Goal: Check status: Check status

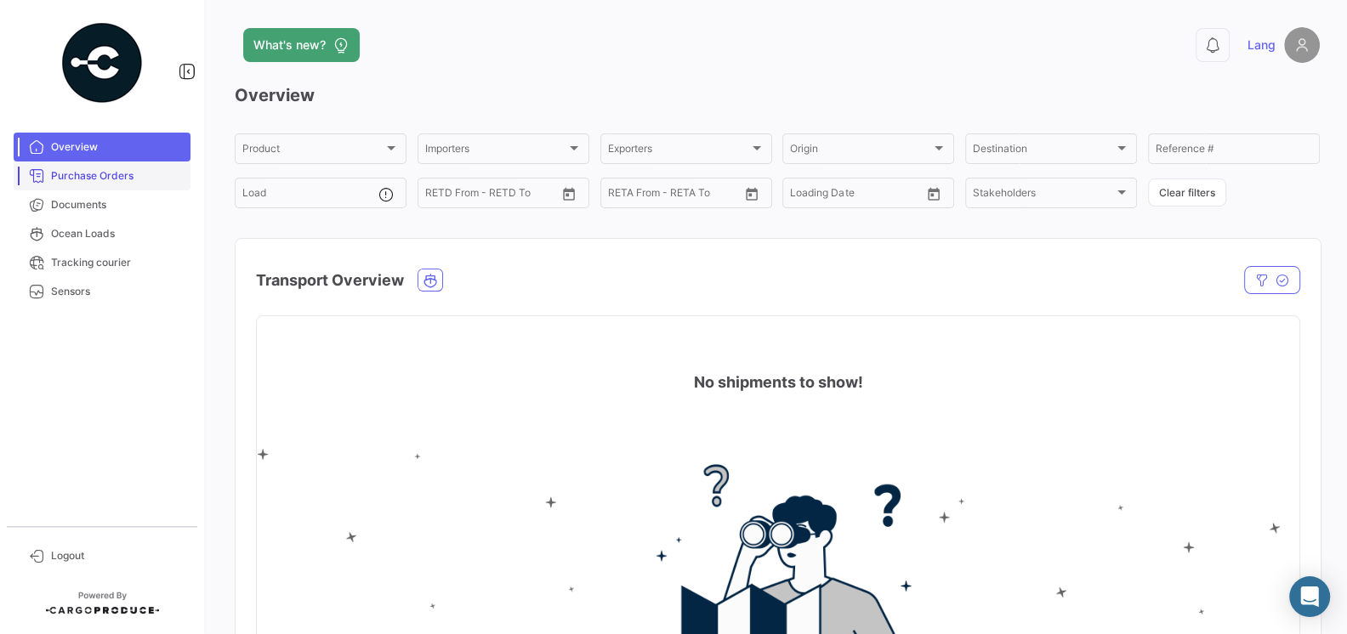
click at [79, 178] on span "Purchase Orders" at bounding box center [117, 175] width 133 height 15
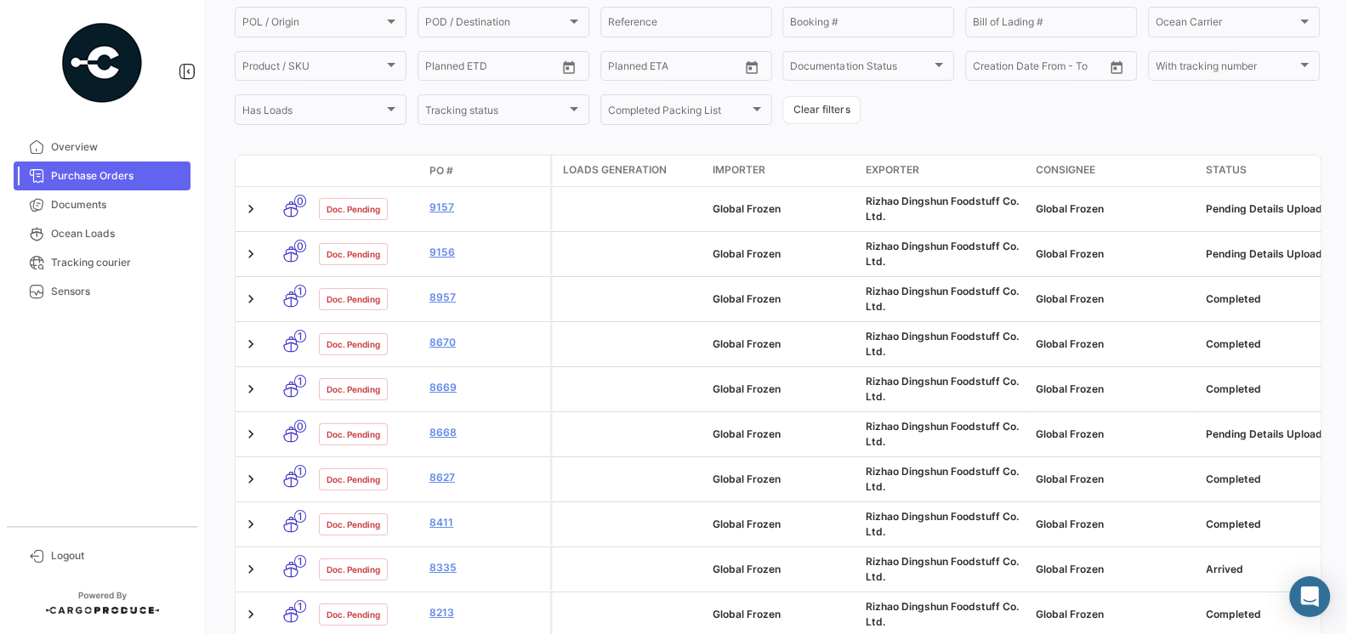
scroll to position [219, 0]
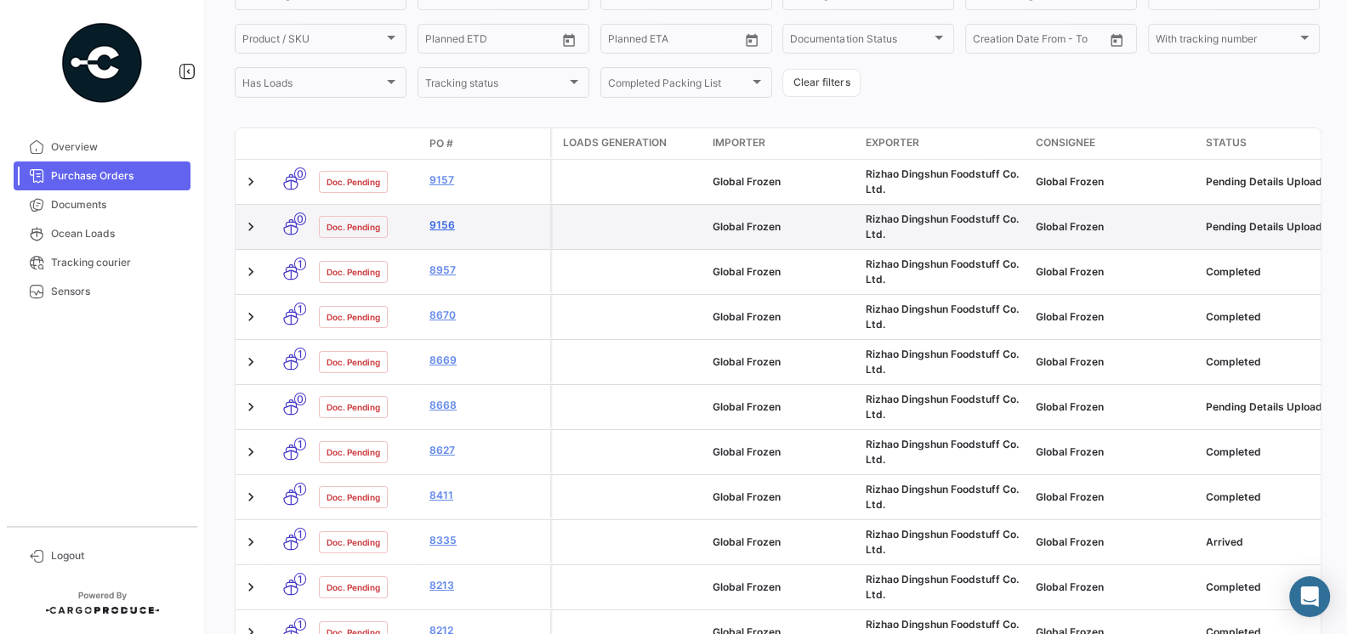
click at [441, 229] on link "9156" at bounding box center [487, 225] width 114 height 15
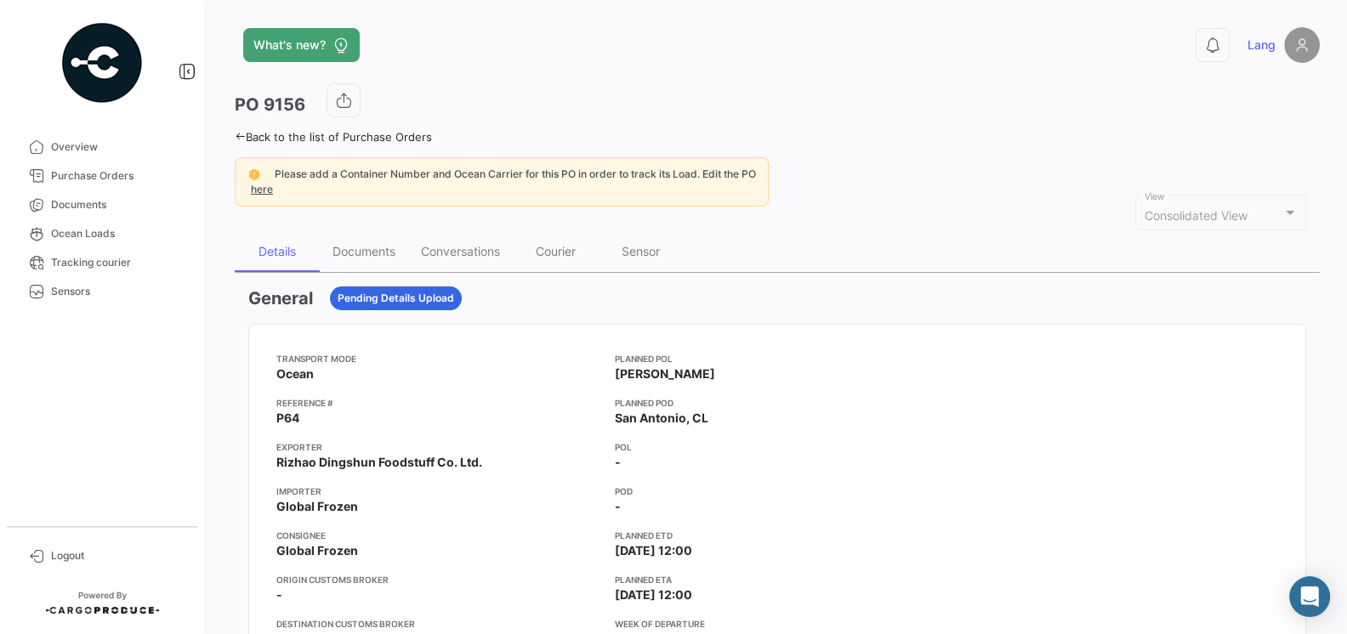
click at [560, 369] on app-card-info-value "Ocean" at bounding box center [438, 374] width 325 height 17
click at [380, 252] on div "Documents" at bounding box center [364, 251] width 63 height 14
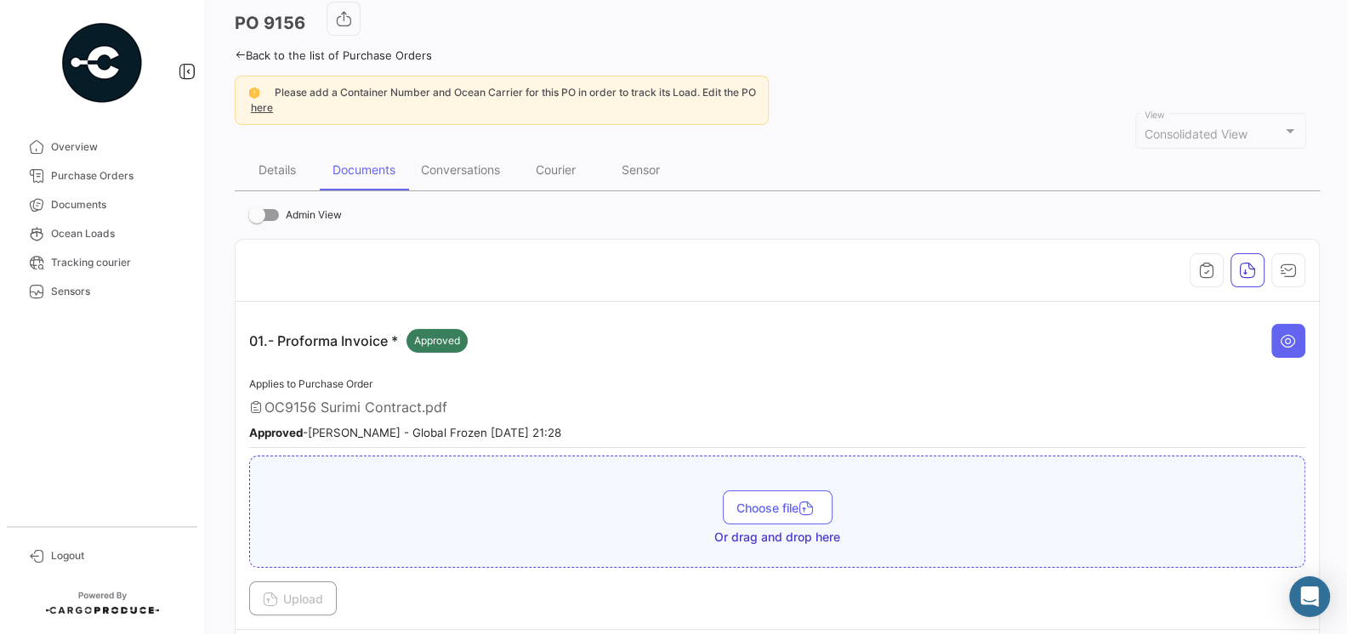
scroll to position [43, 0]
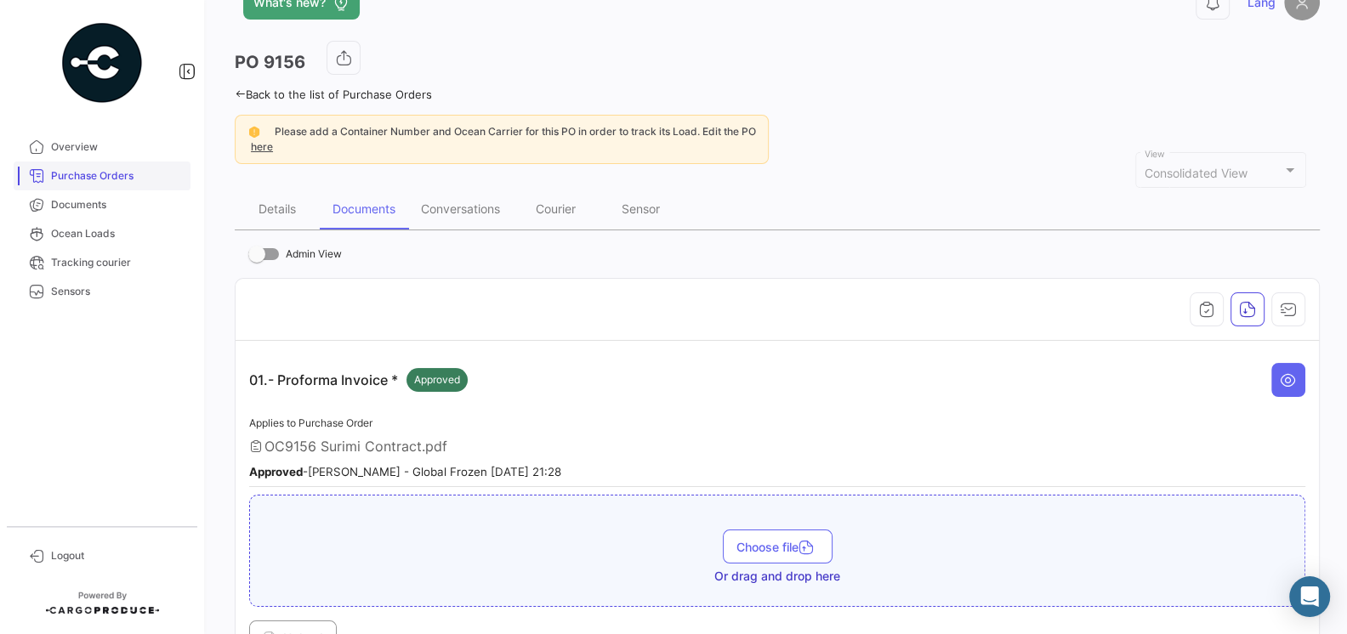
click at [73, 172] on span "Purchase Orders" at bounding box center [117, 175] width 133 height 15
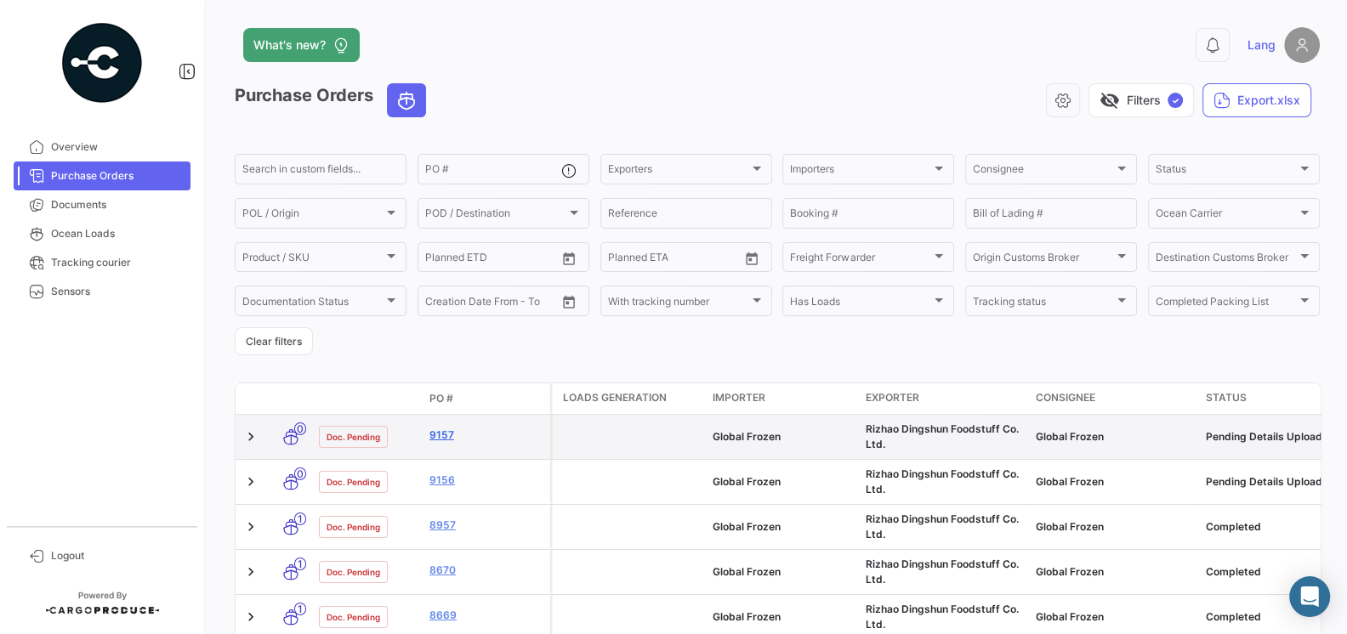
click at [448, 440] on link "9157" at bounding box center [487, 435] width 114 height 15
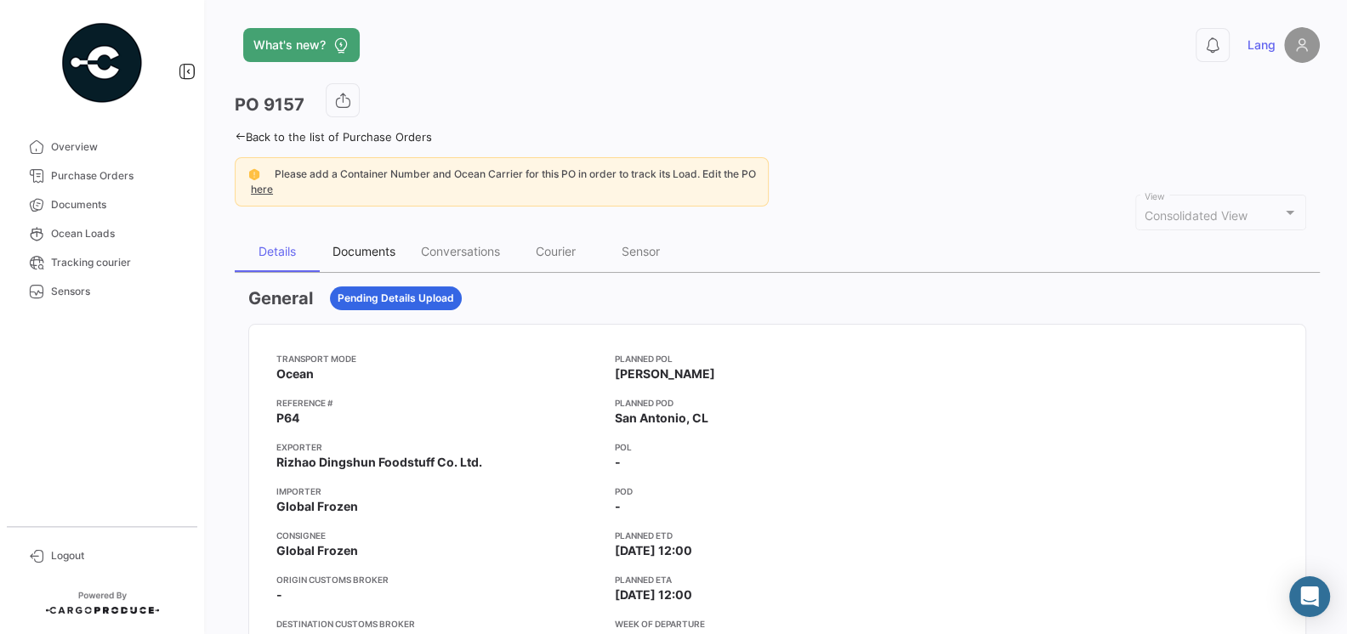
click at [368, 247] on div "Documents" at bounding box center [364, 251] width 63 height 14
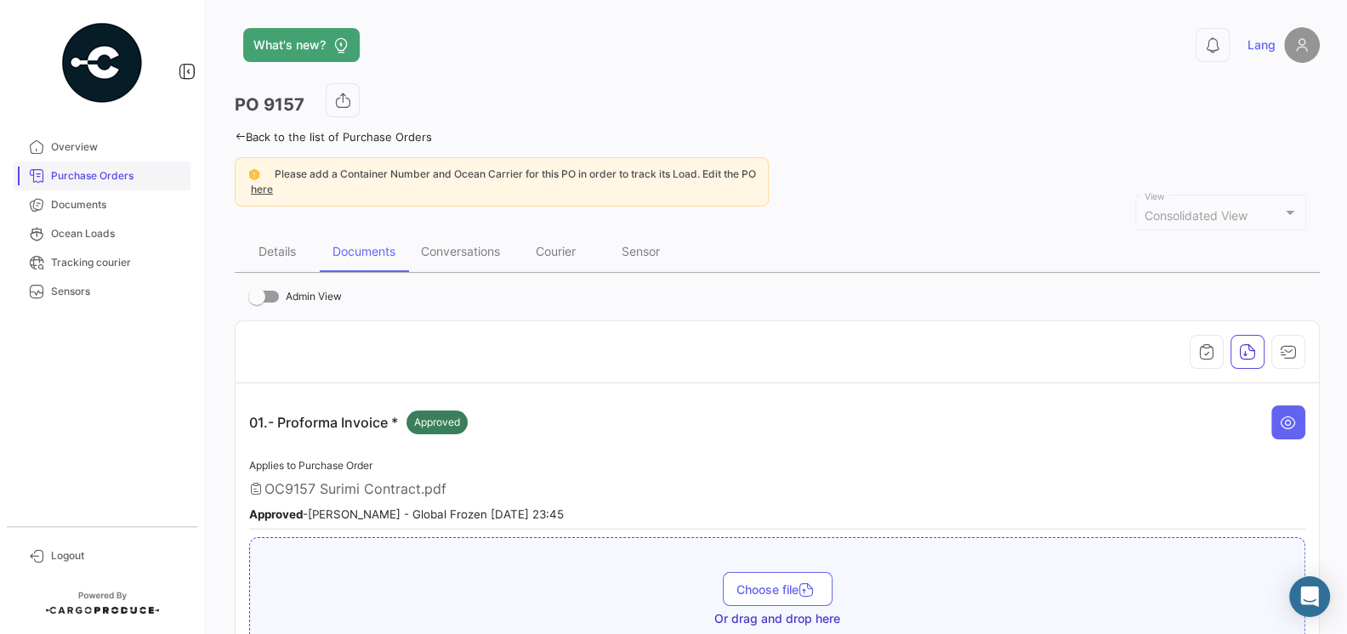
click at [120, 179] on span "Purchase Orders" at bounding box center [117, 175] width 133 height 15
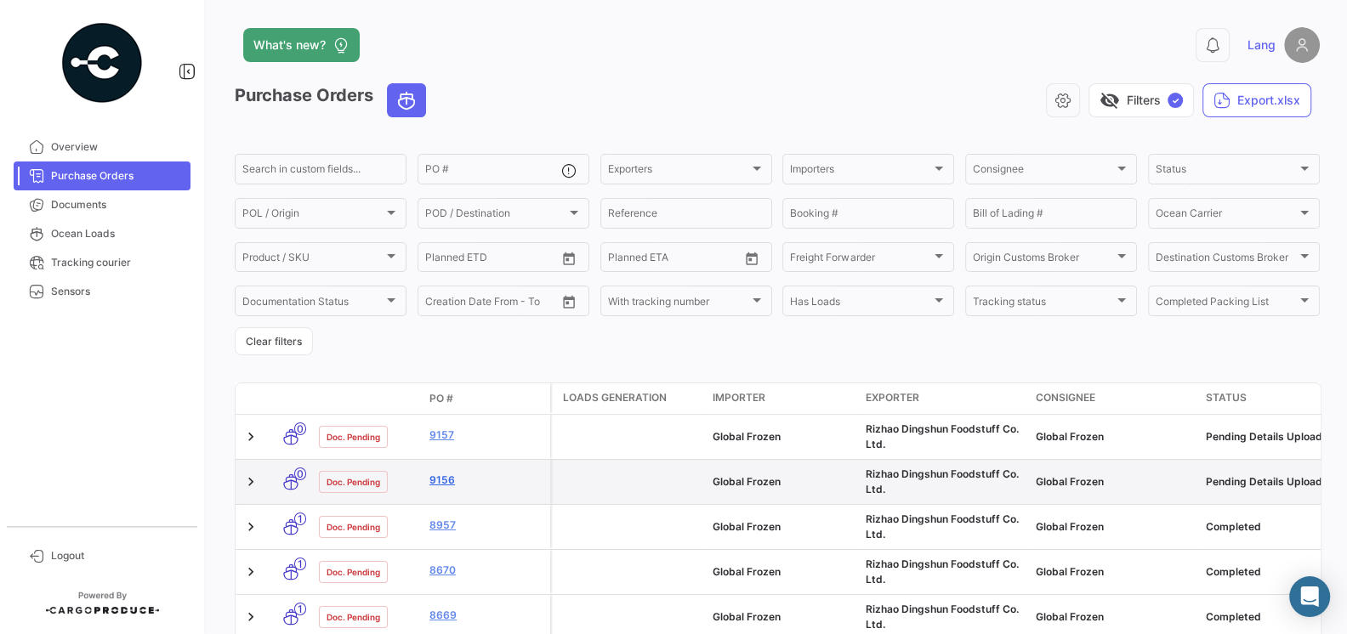
click at [449, 487] on link "9156" at bounding box center [487, 480] width 114 height 15
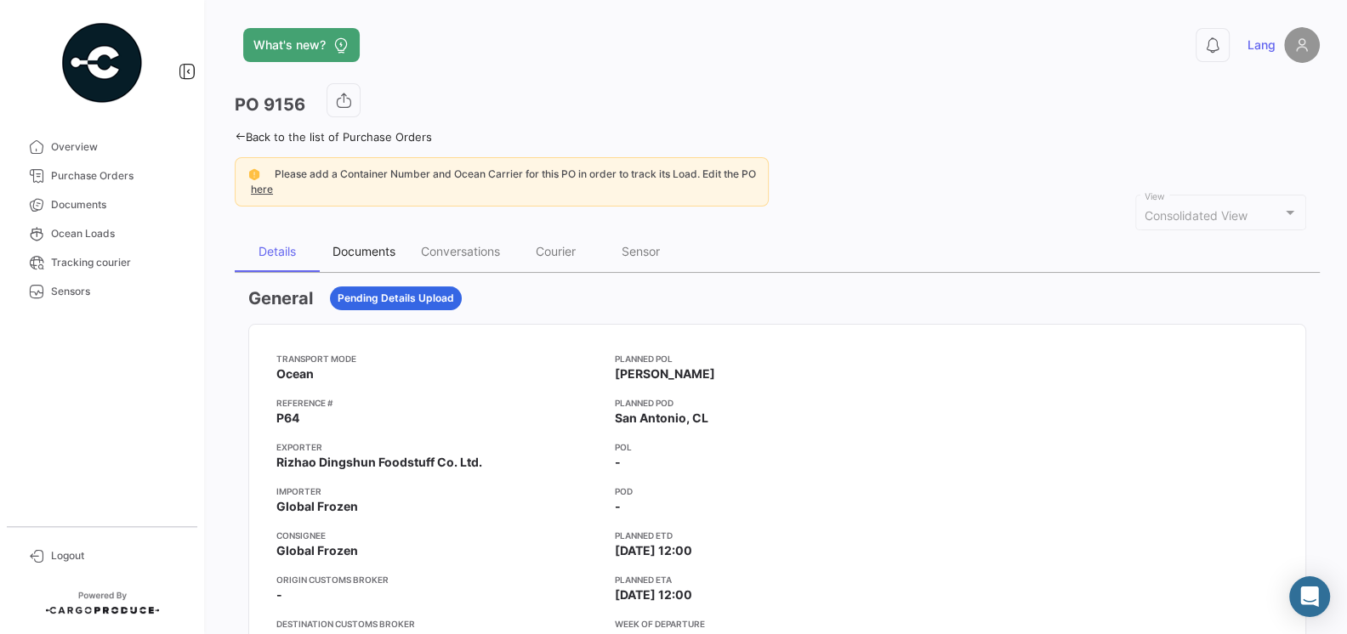
click at [364, 252] on div "Documents" at bounding box center [364, 251] width 63 height 14
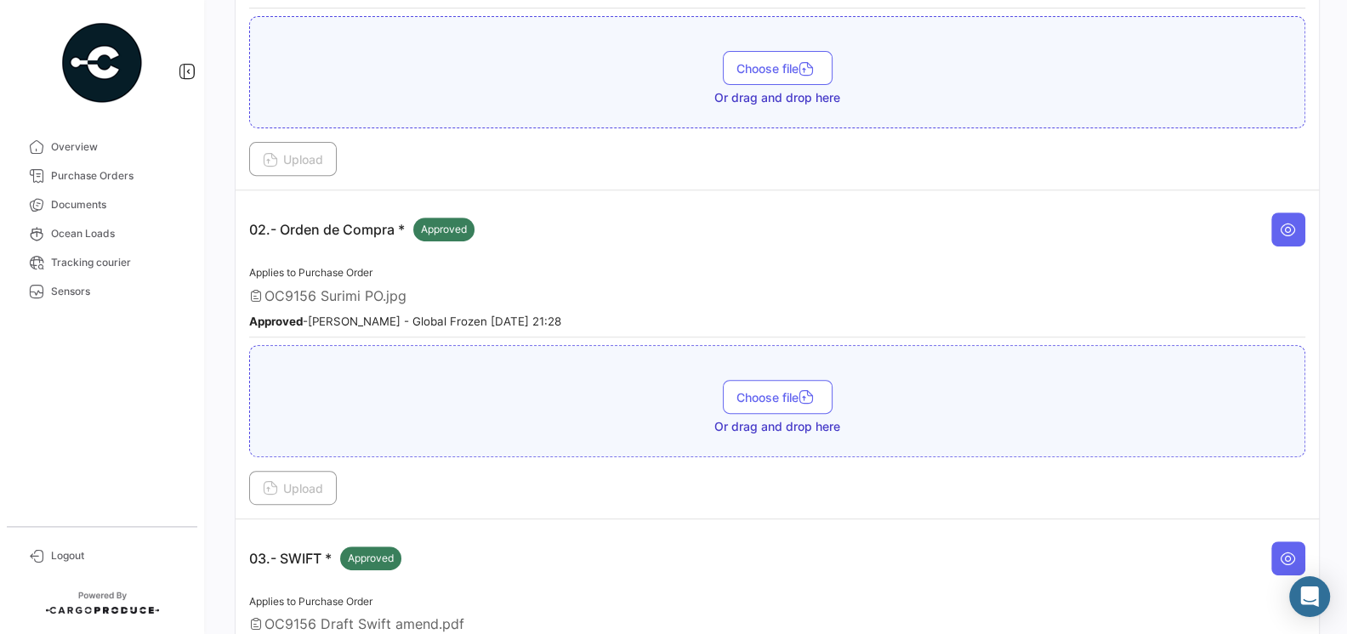
scroll to position [719, 0]
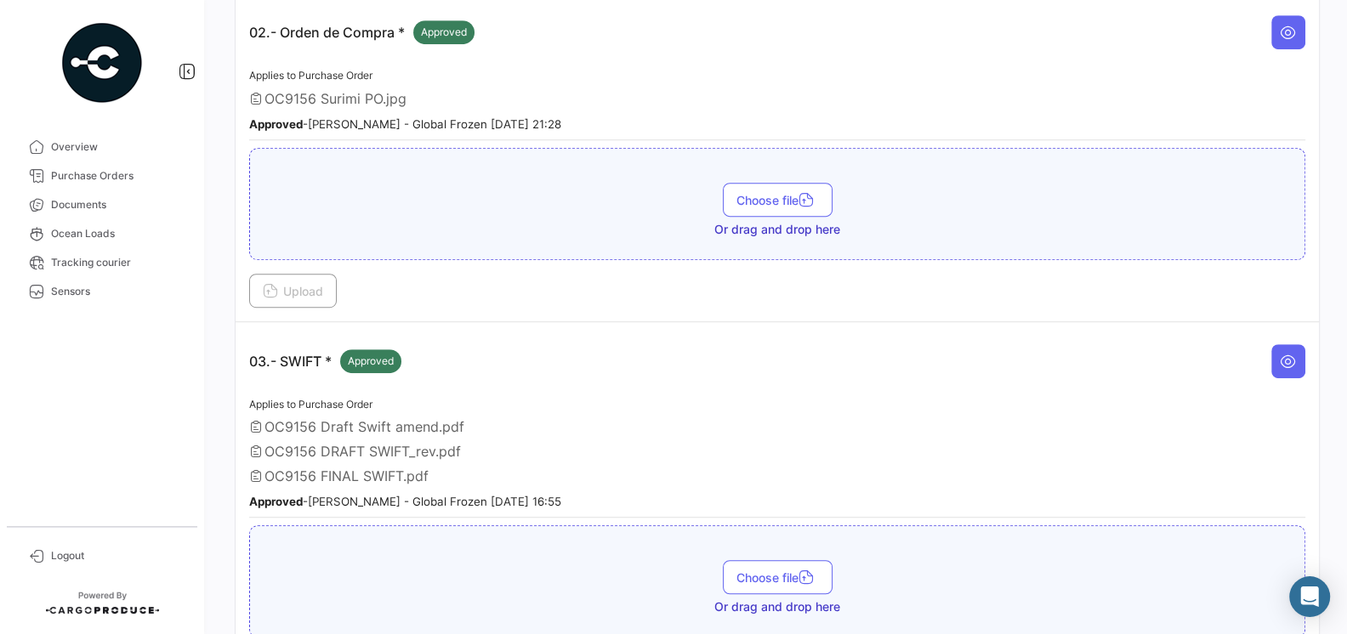
click at [367, 468] on span "OC9156 FINAL SWIFT.pdf" at bounding box center [347, 476] width 164 height 17
click at [1304, 352] on button at bounding box center [1288, 361] width 34 height 34
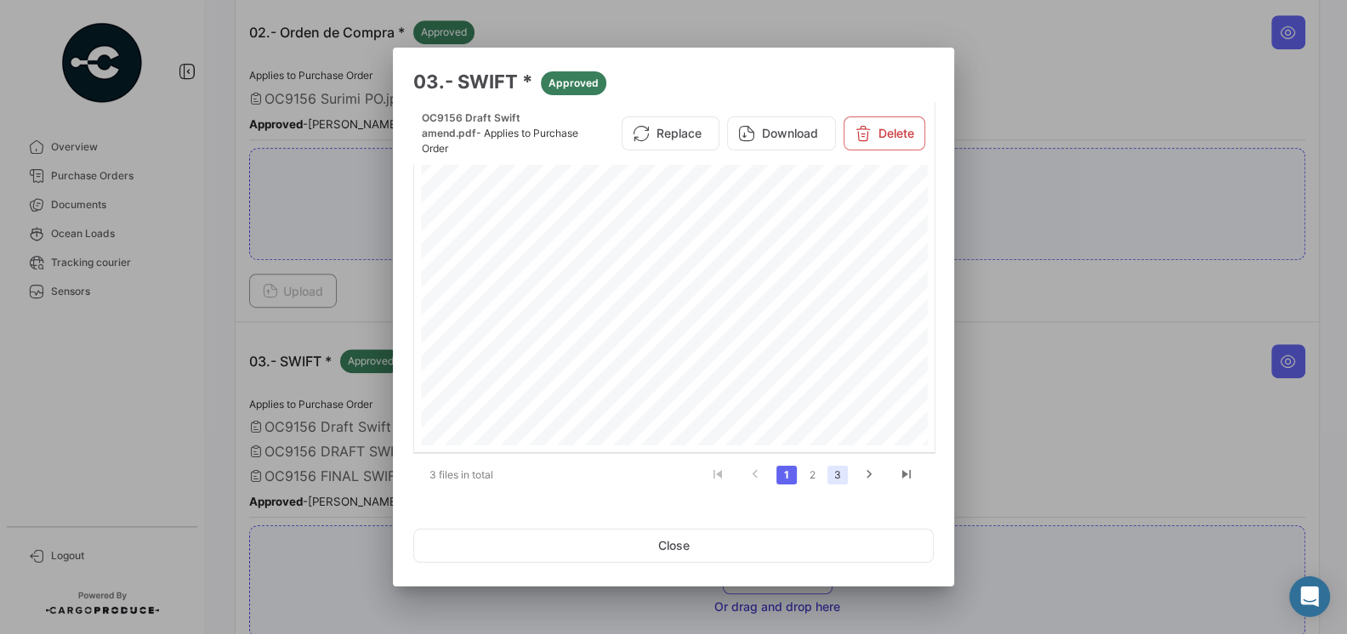
click at [840, 470] on link "3" at bounding box center [838, 475] width 20 height 19
click at [777, 137] on button "Download" at bounding box center [781, 128] width 109 height 34
click at [1105, 410] on div at bounding box center [673, 317] width 1347 height 634
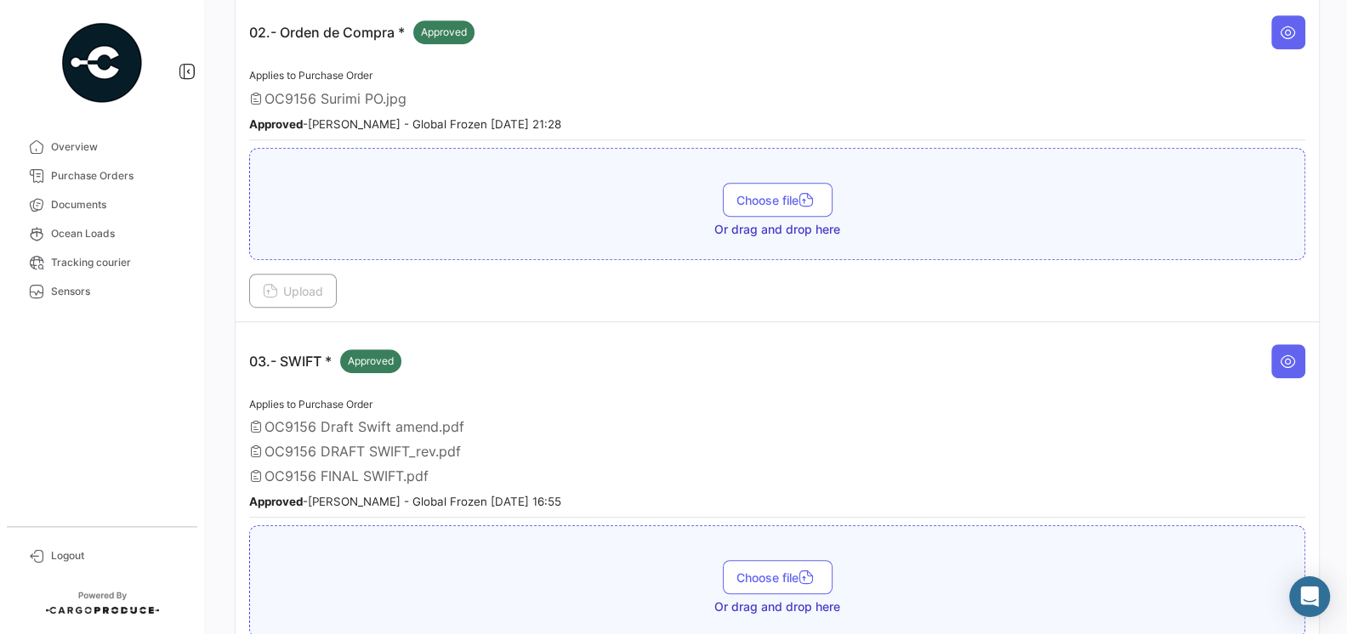
click at [541, 310] on td "02.- Orden de Compra * Approved Applies to Purchase Order OC9156 Surimi PO.jpg …" at bounding box center [778, 157] width 1084 height 328
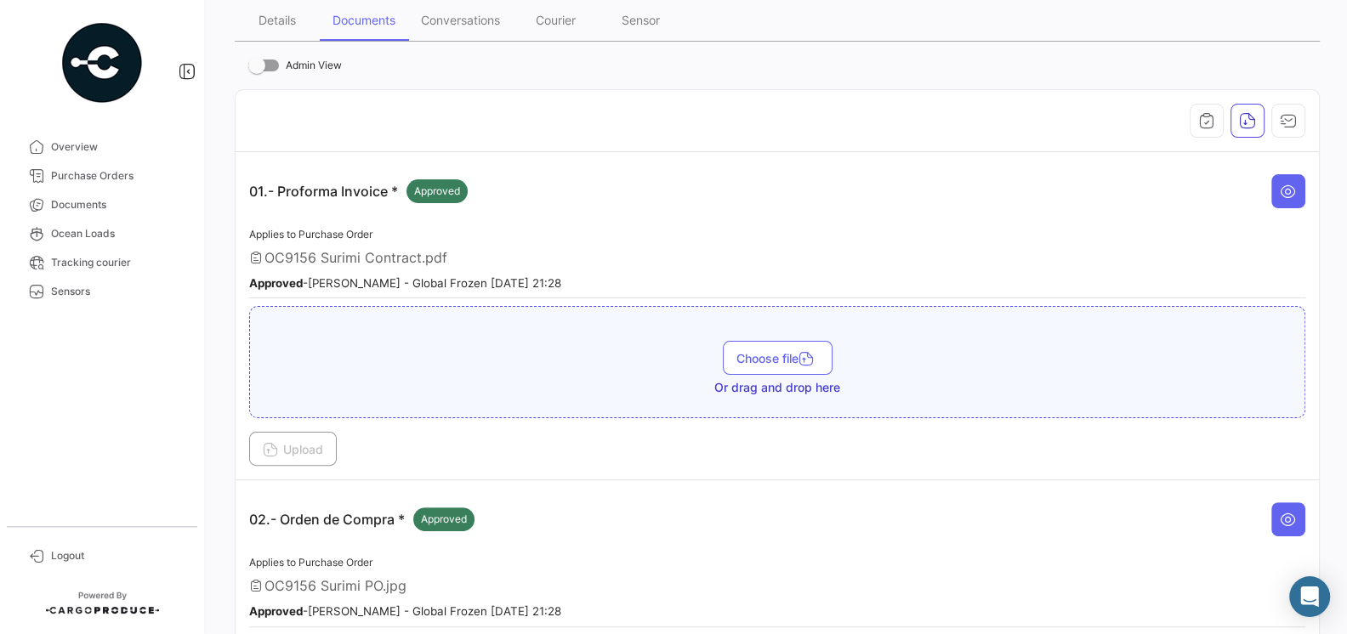
scroll to position [62, 0]
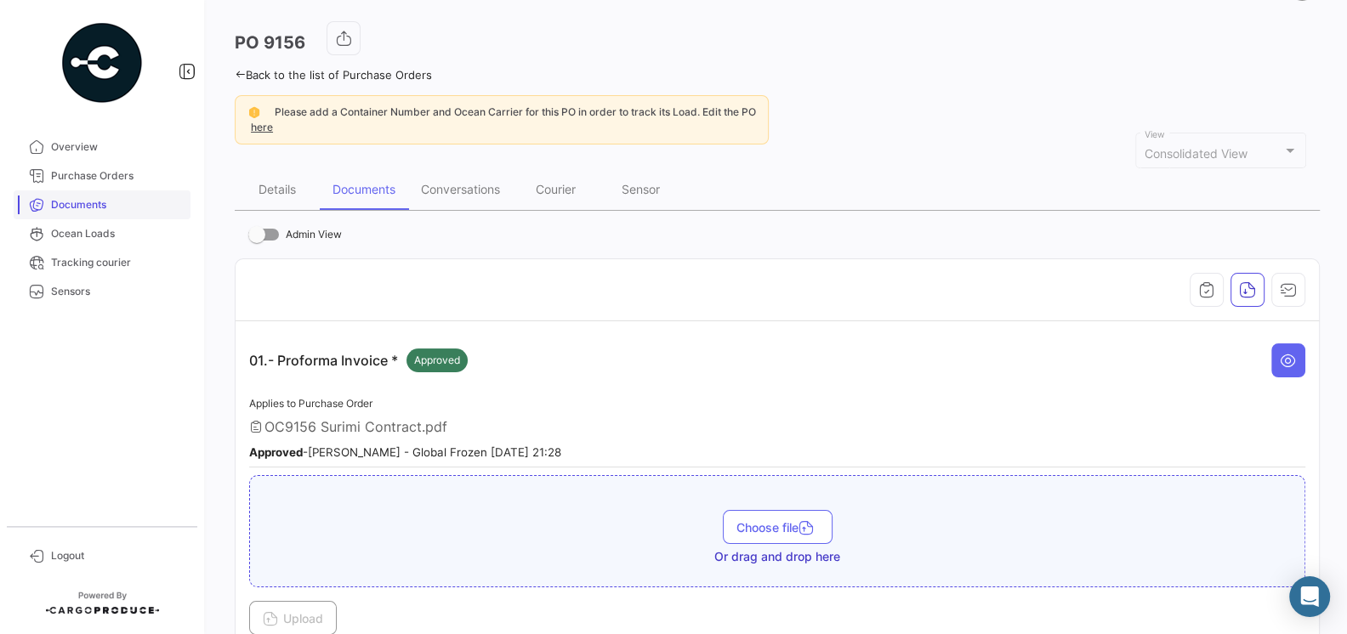
click at [103, 213] on link "Documents" at bounding box center [102, 205] width 177 height 29
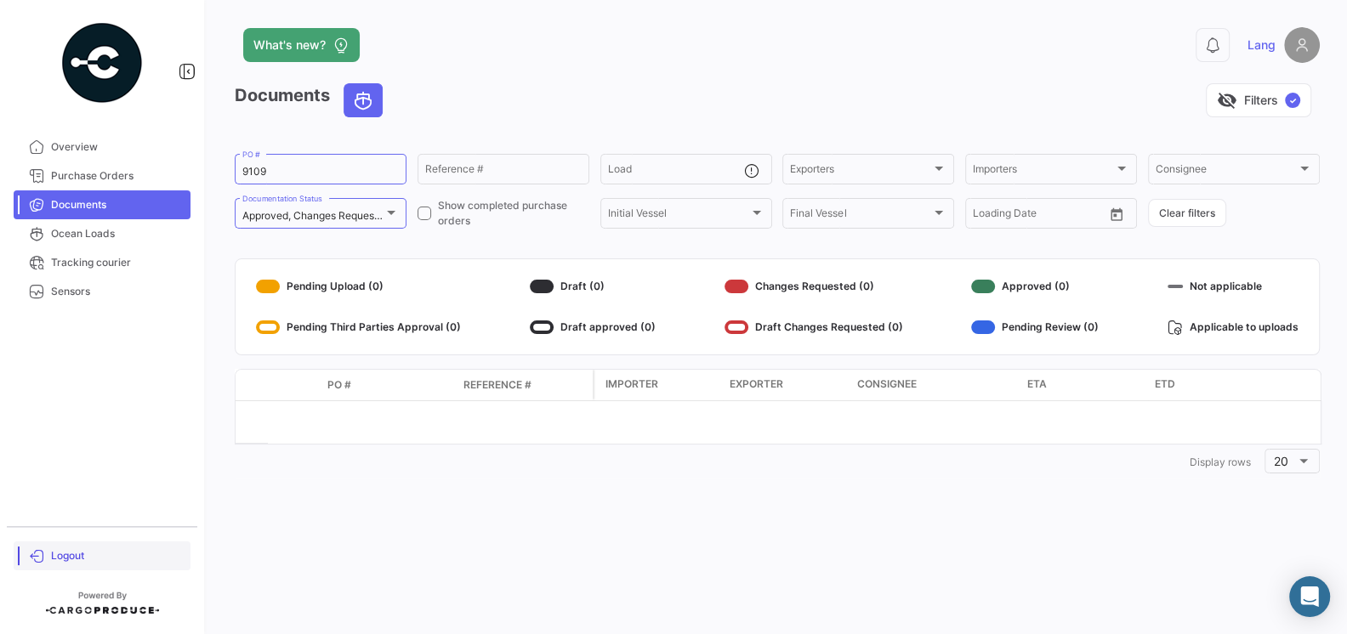
click at [77, 554] on span "Logout" at bounding box center [117, 556] width 133 height 15
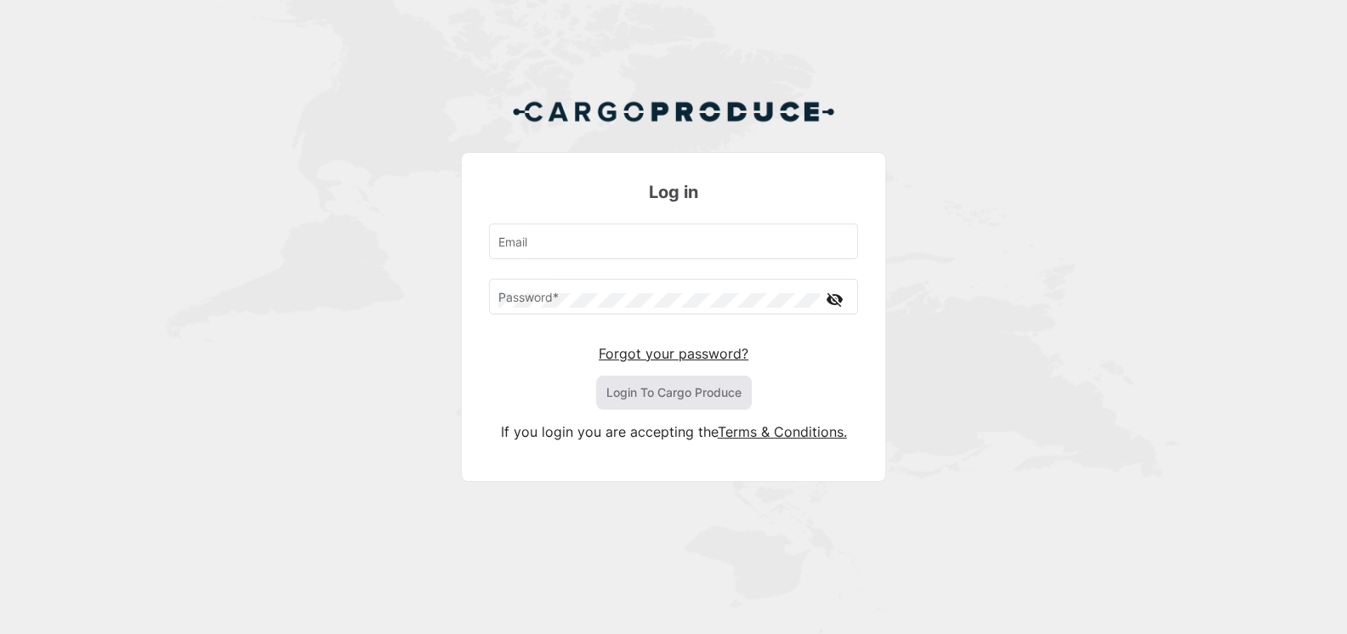
type input "[EMAIL_ADDRESS][DOMAIN_NAME]"
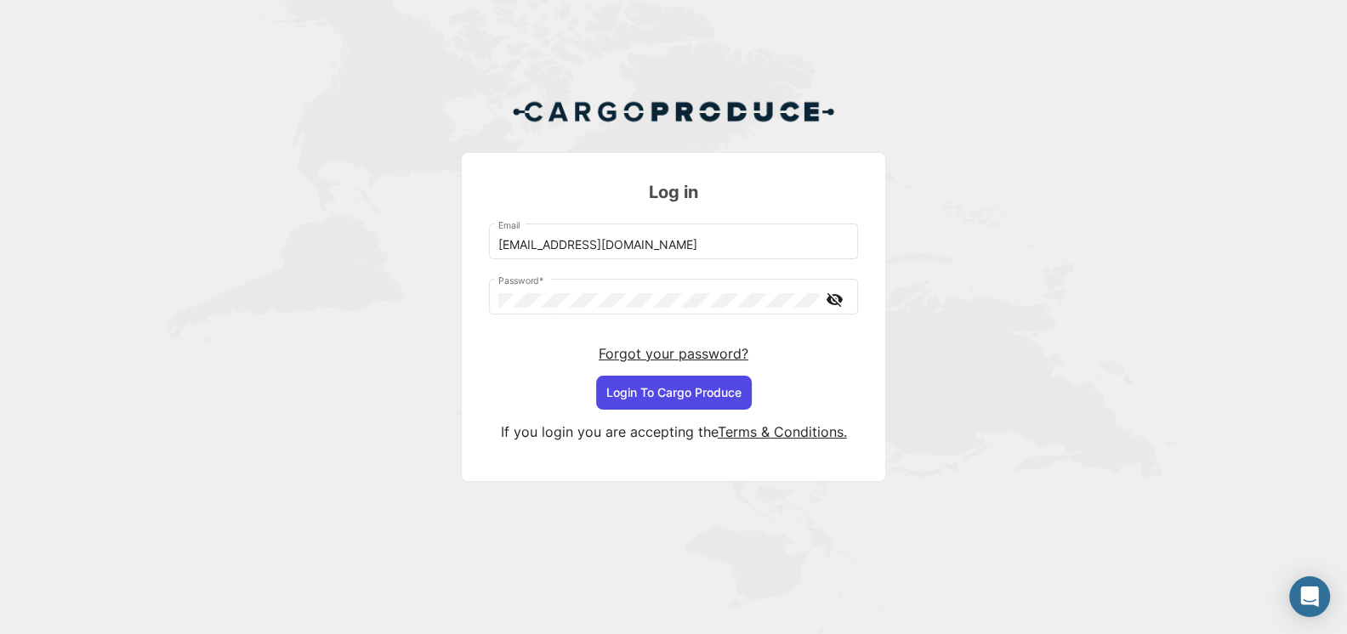
click at [697, 378] on button "Login To Cargo Produce" at bounding box center [674, 393] width 156 height 34
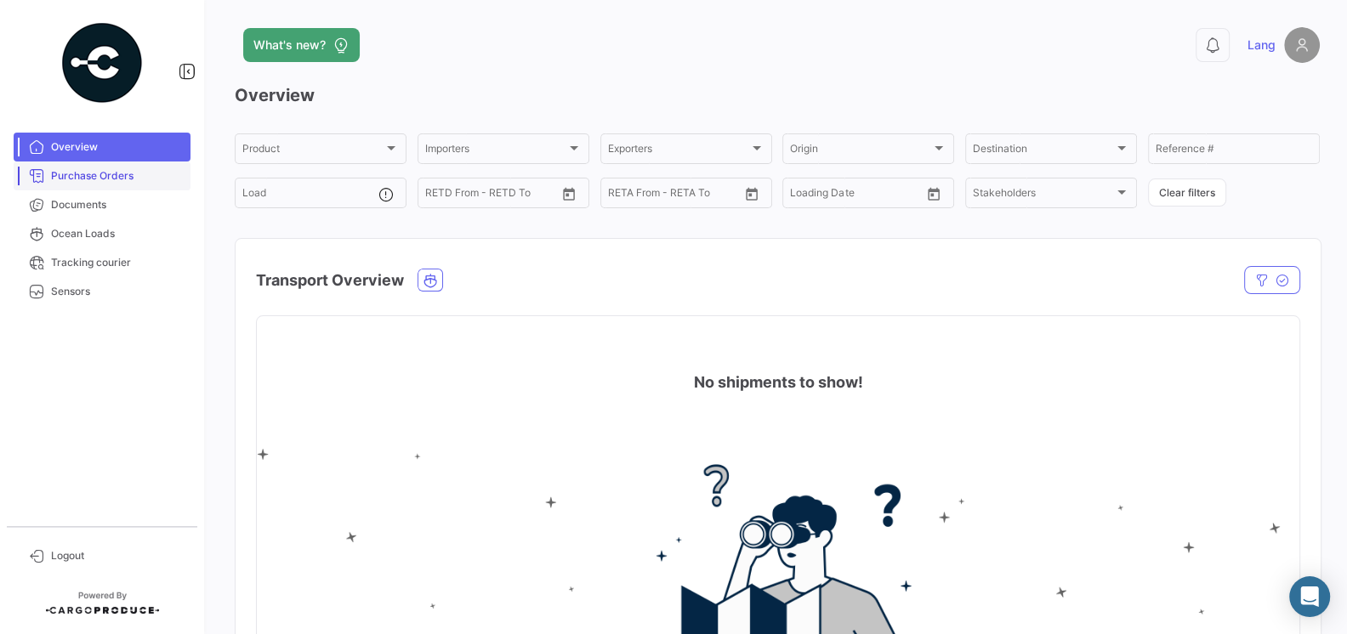
click at [115, 173] on span "Purchase Orders" at bounding box center [117, 175] width 133 height 15
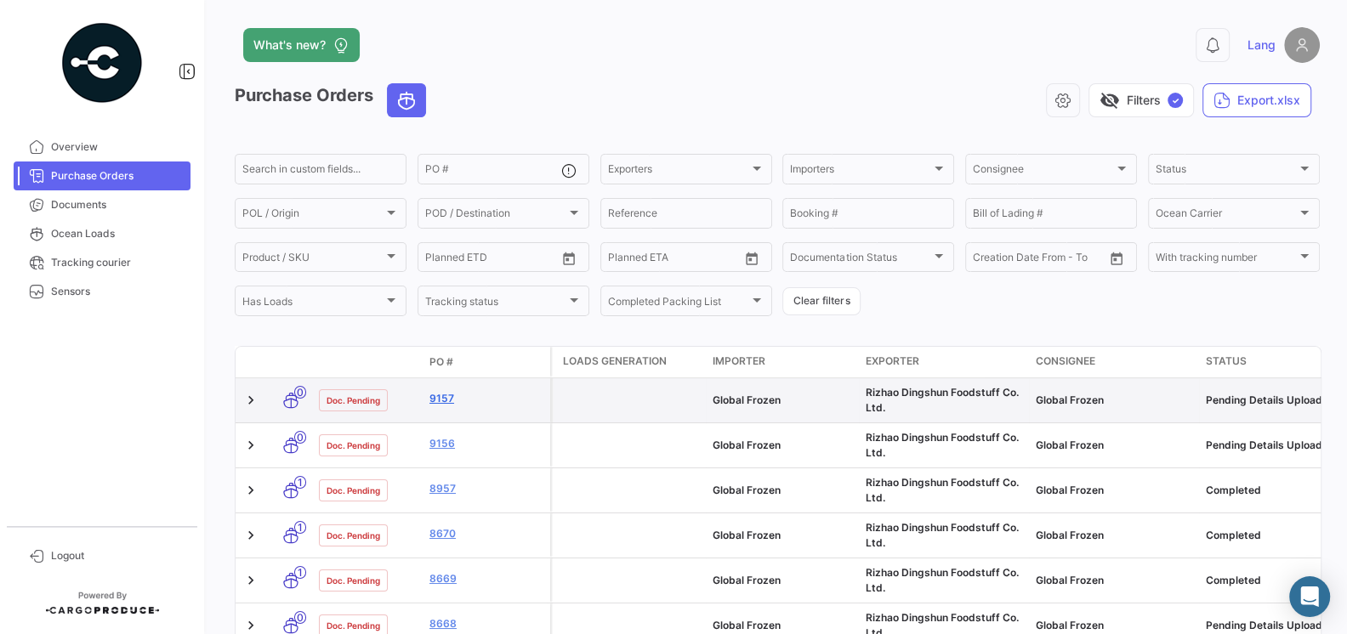
click at [436, 397] on link "9157" at bounding box center [487, 398] width 114 height 15
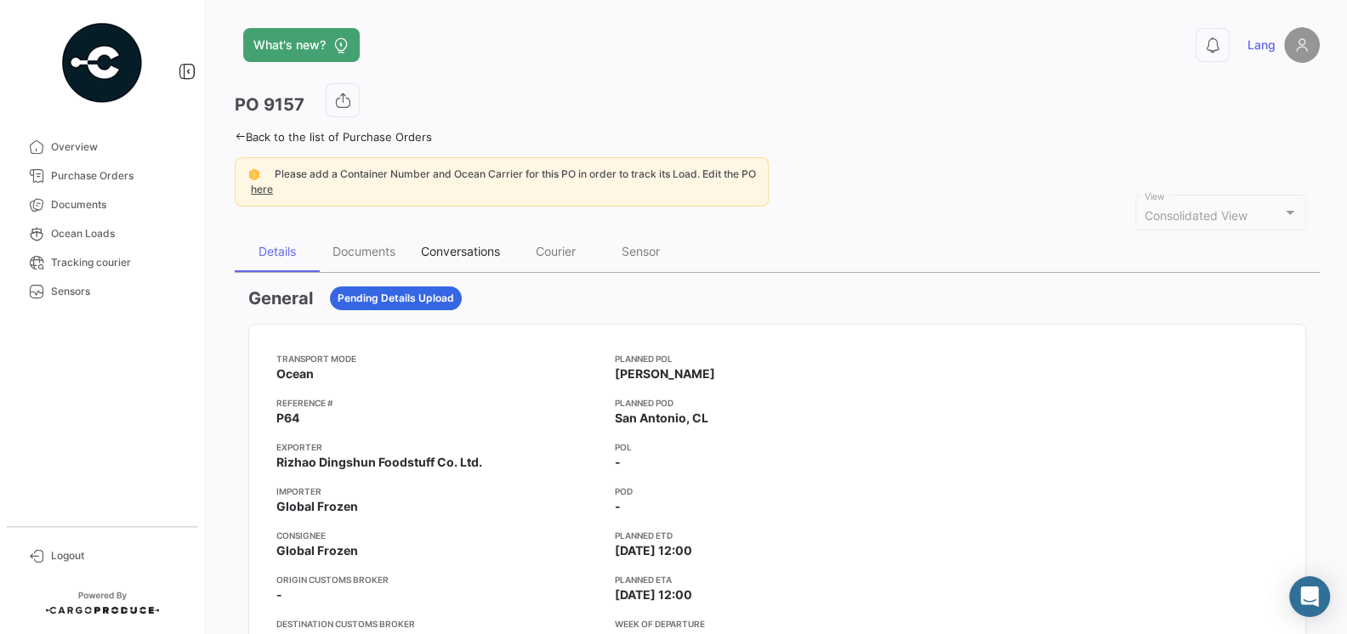
click at [444, 251] on div "Conversations" at bounding box center [460, 251] width 79 height 14
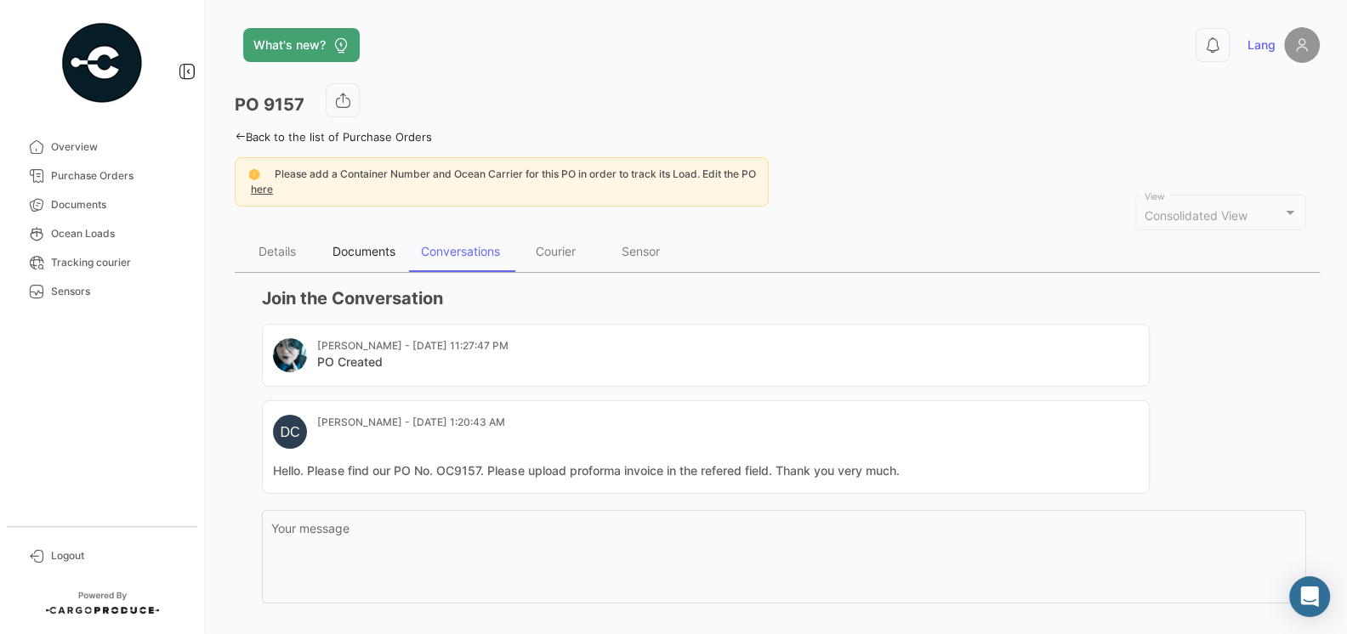
click at [367, 247] on div "Documents" at bounding box center [364, 251] width 63 height 14
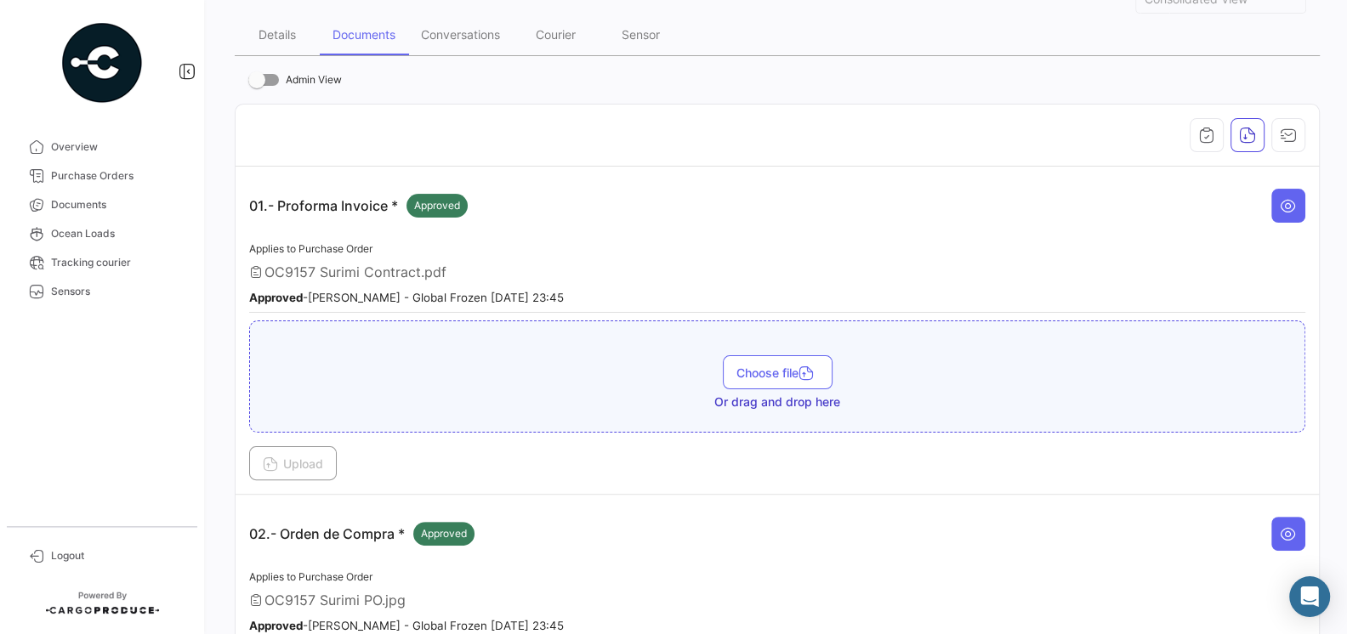
scroll to position [273, 0]
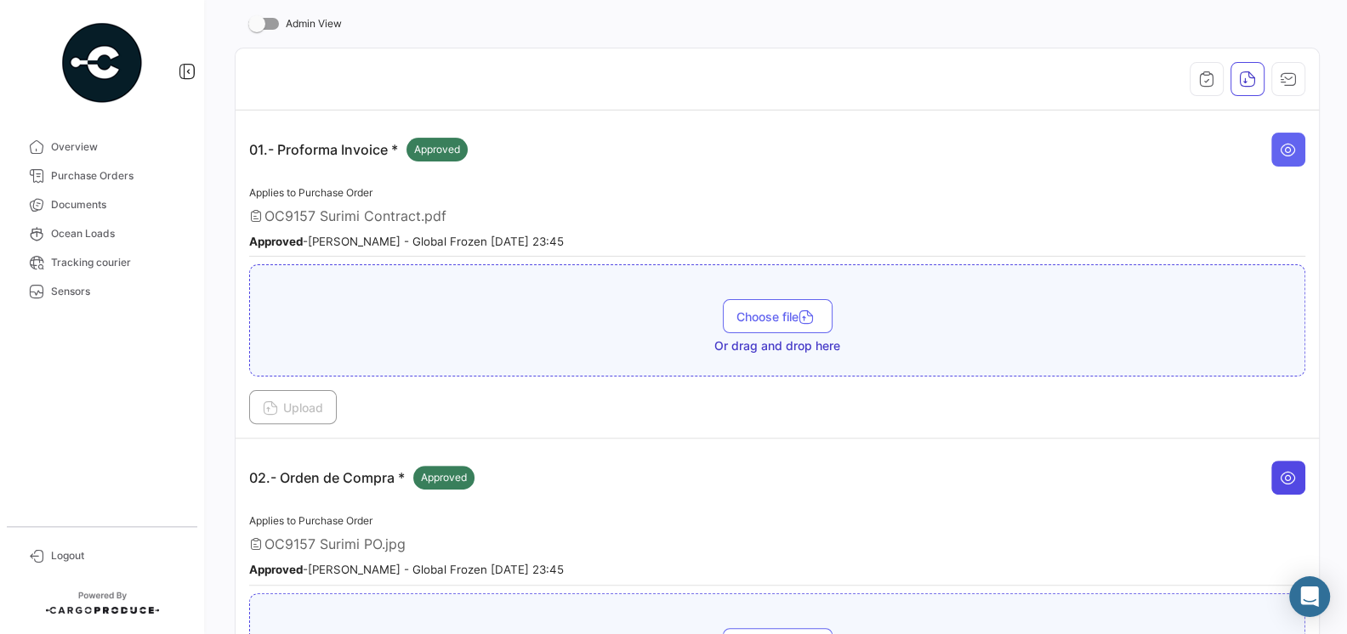
click at [1284, 469] on icon at bounding box center [1288, 477] width 17 height 17
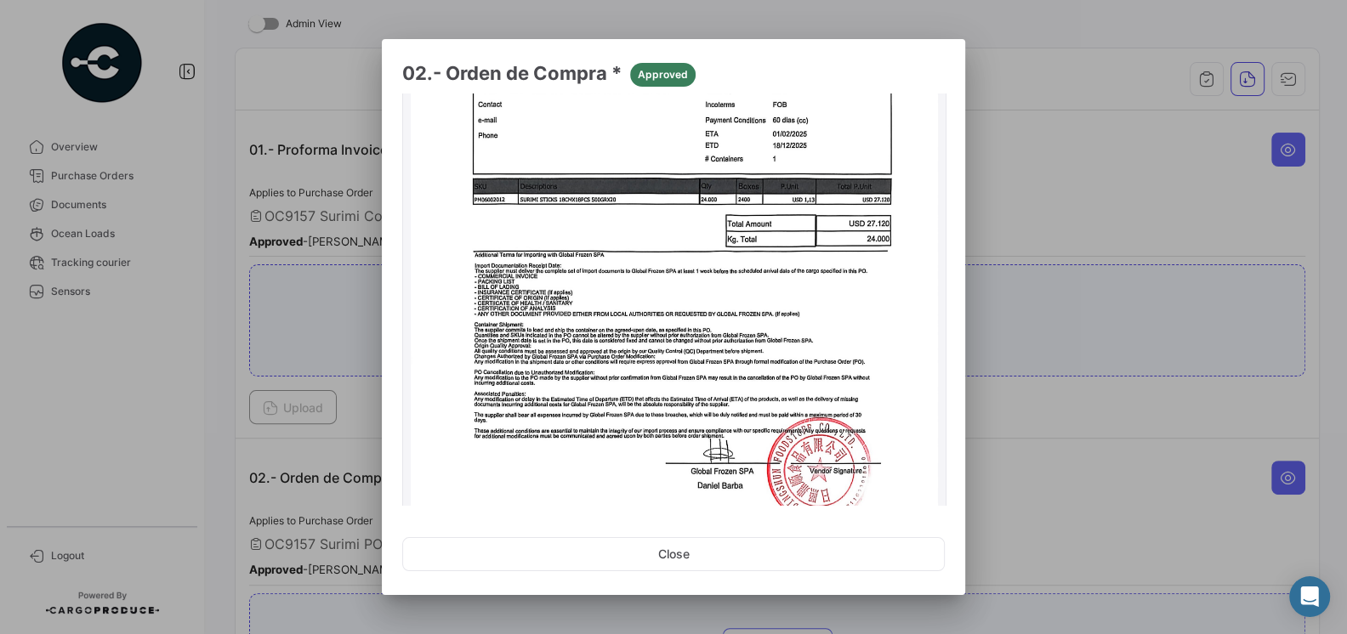
scroll to position [158, 0]
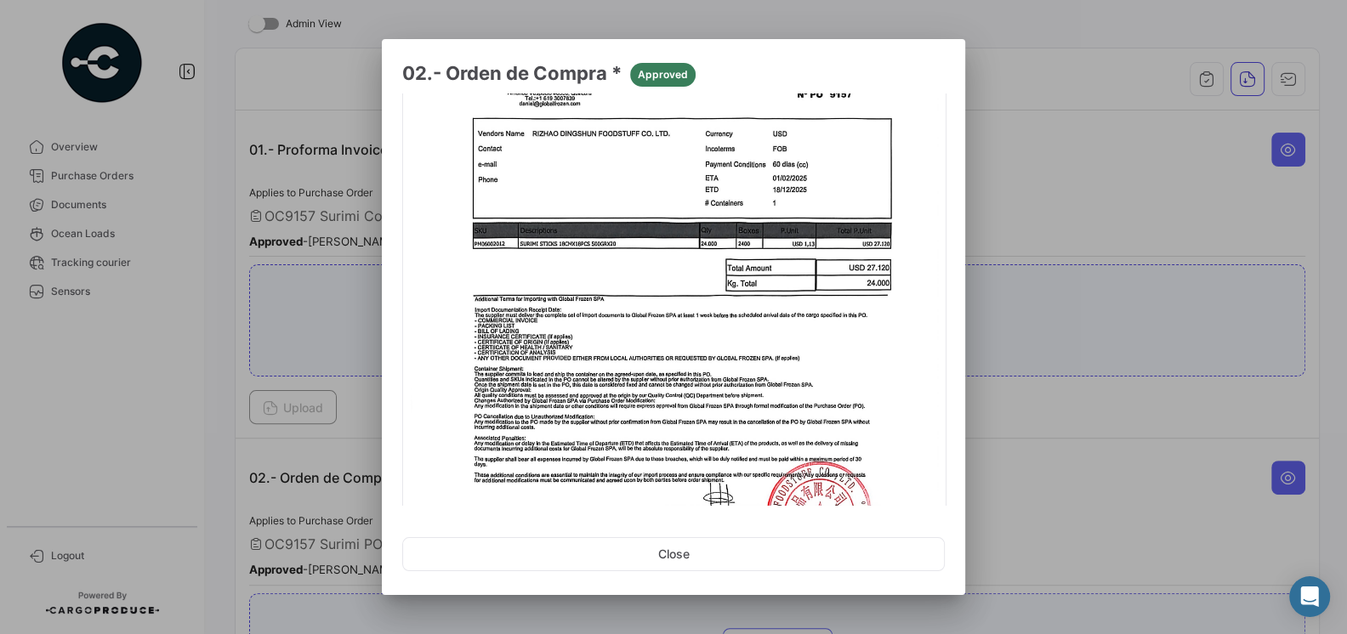
click at [1078, 191] on div at bounding box center [673, 317] width 1347 height 634
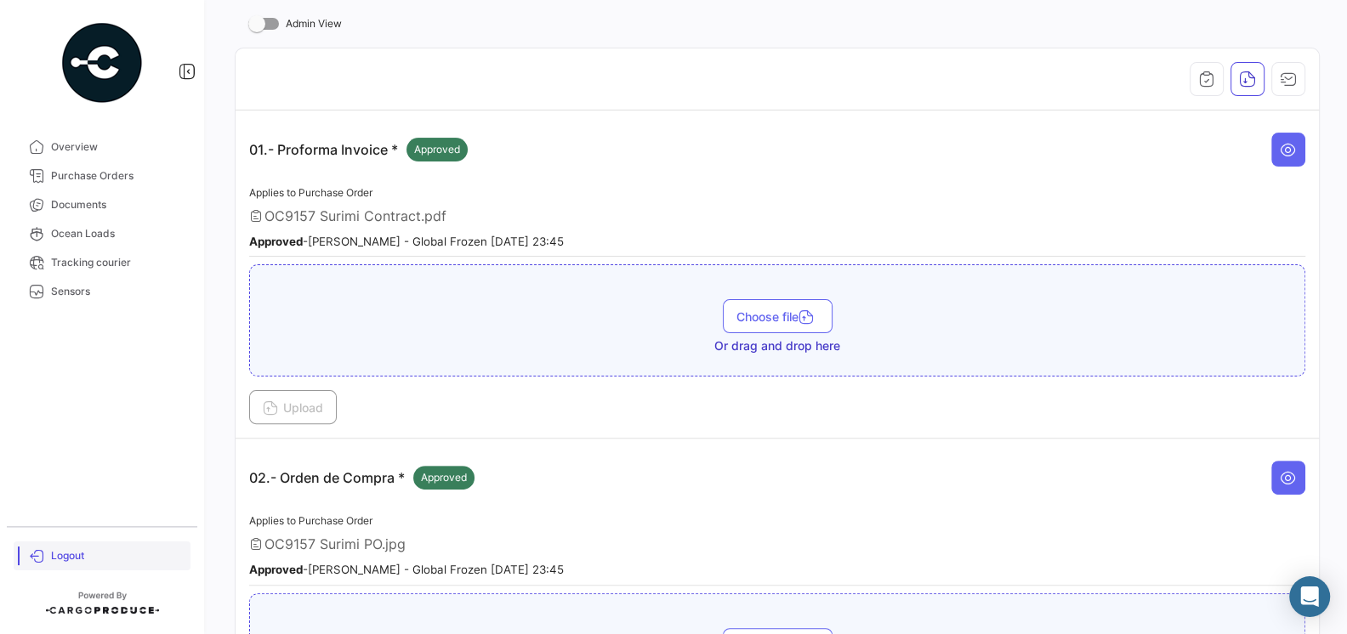
click at [67, 555] on span "Logout" at bounding box center [117, 556] width 133 height 15
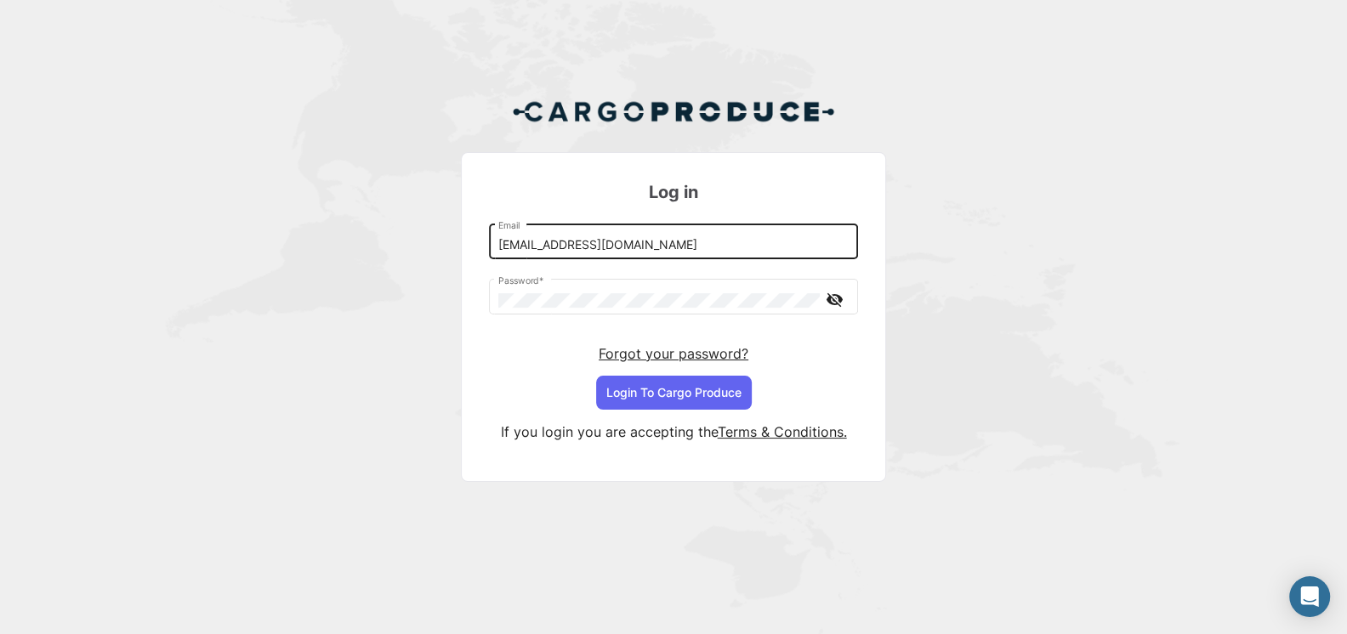
click at [649, 251] on input "[EMAIL_ADDRESS][DOMAIN_NAME]" at bounding box center [673, 245] width 351 height 14
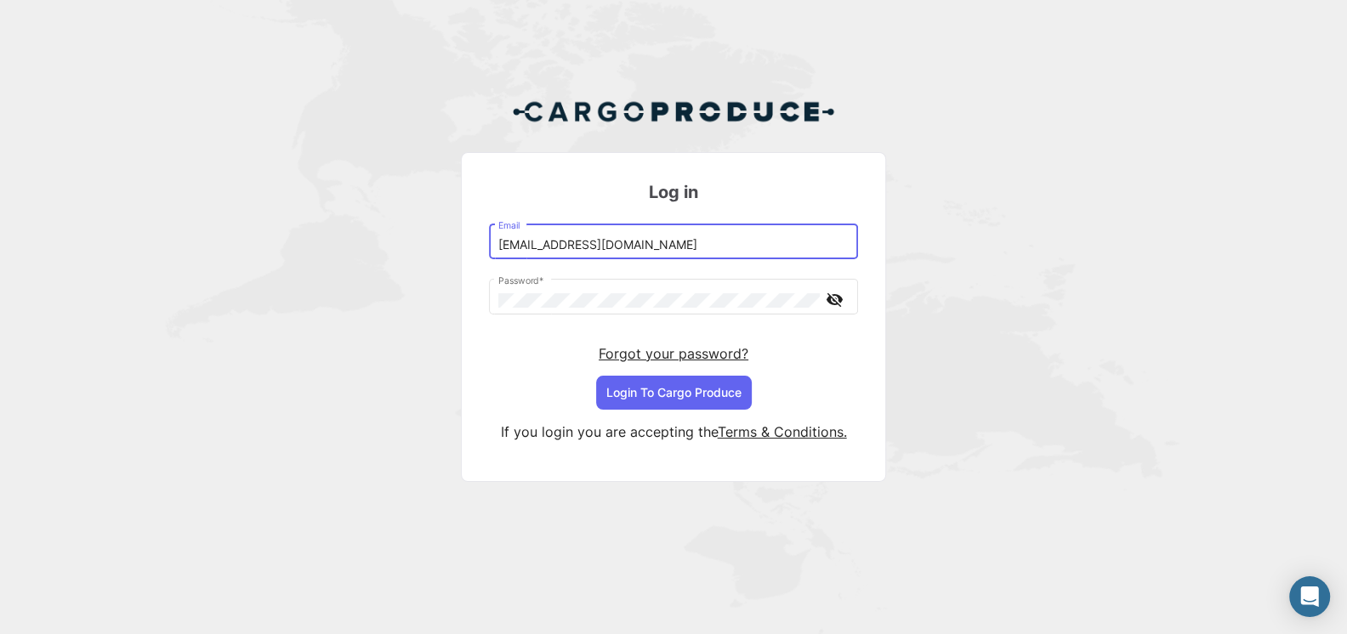
type input "[EMAIL_ADDRESS][DOMAIN_NAME]"
click at [708, 393] on button "Login To Cargo Produce" at bounding box center [674, 393] width 156 height 34
